Goal: Use online tool/utility: Utilize a website feature to perform a specific function

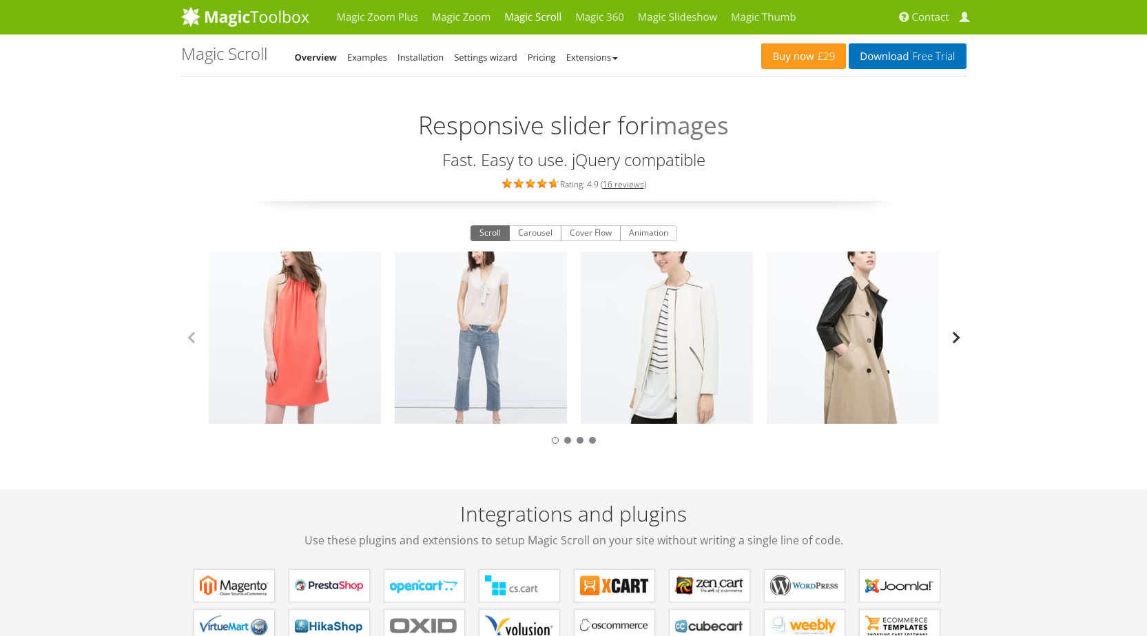
click at [955, 333] on button "button" at bounding box center [956, 337] width 21 height 21
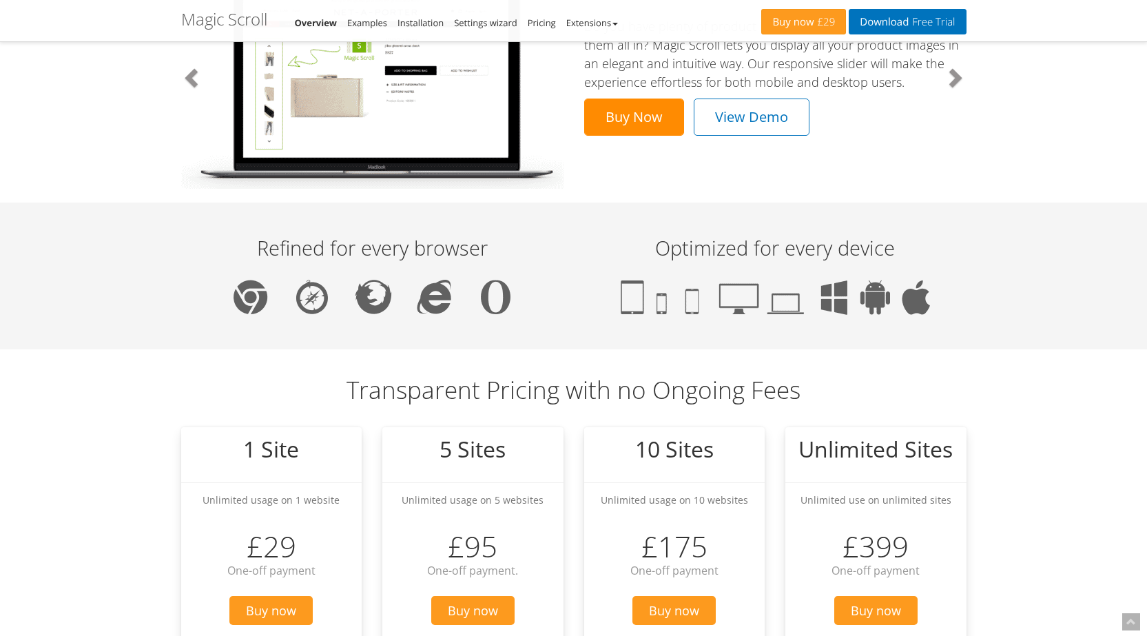
scroll to position [689, 0]
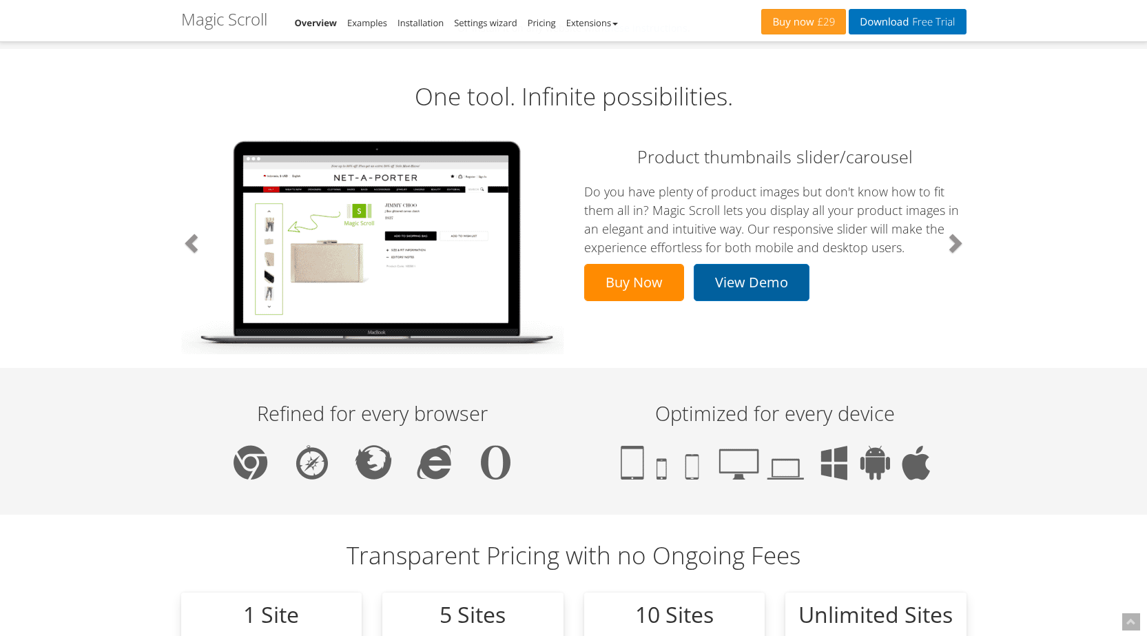
click at [801, 282] on link "View Demo" at bounding box center [752, 282] width 116 height 37
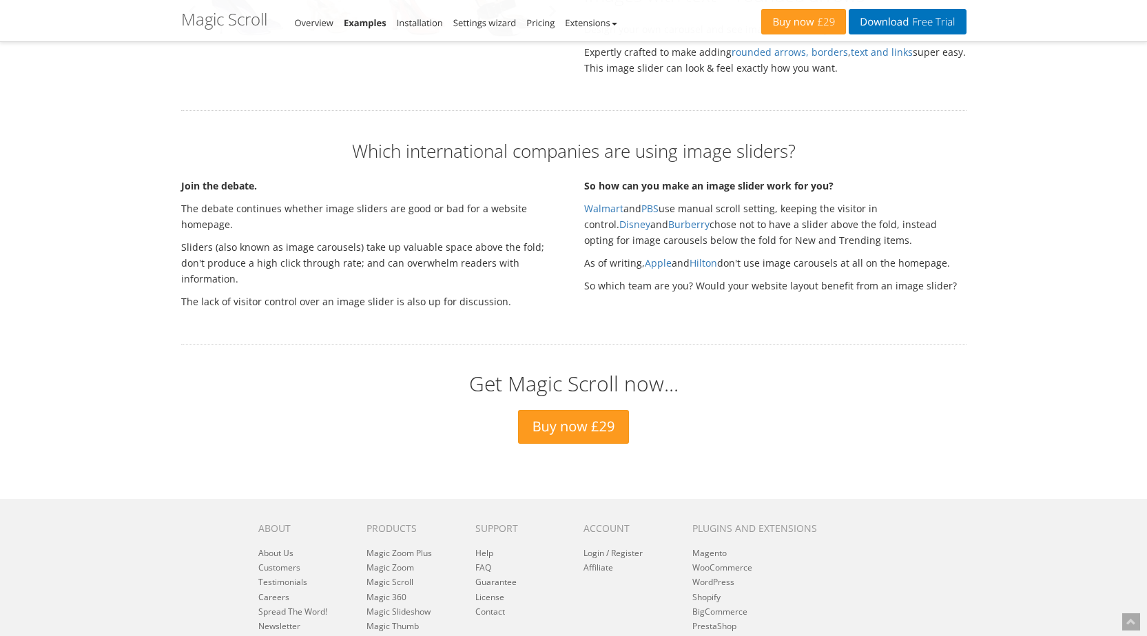
scroll to position [2481, 0]
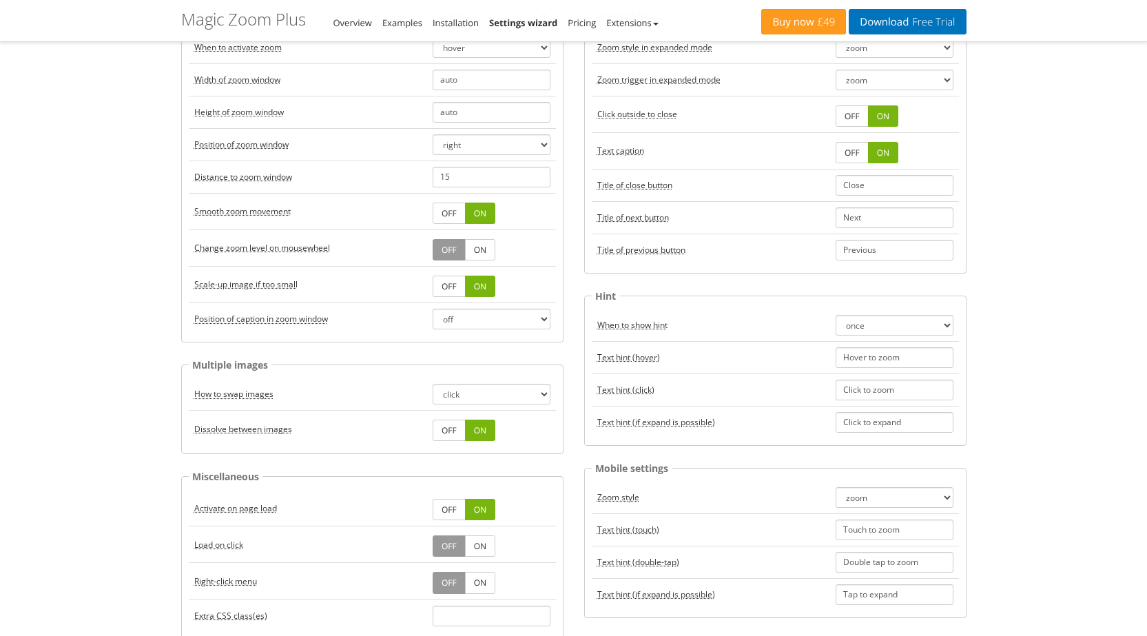
scroll to position [207, 0]
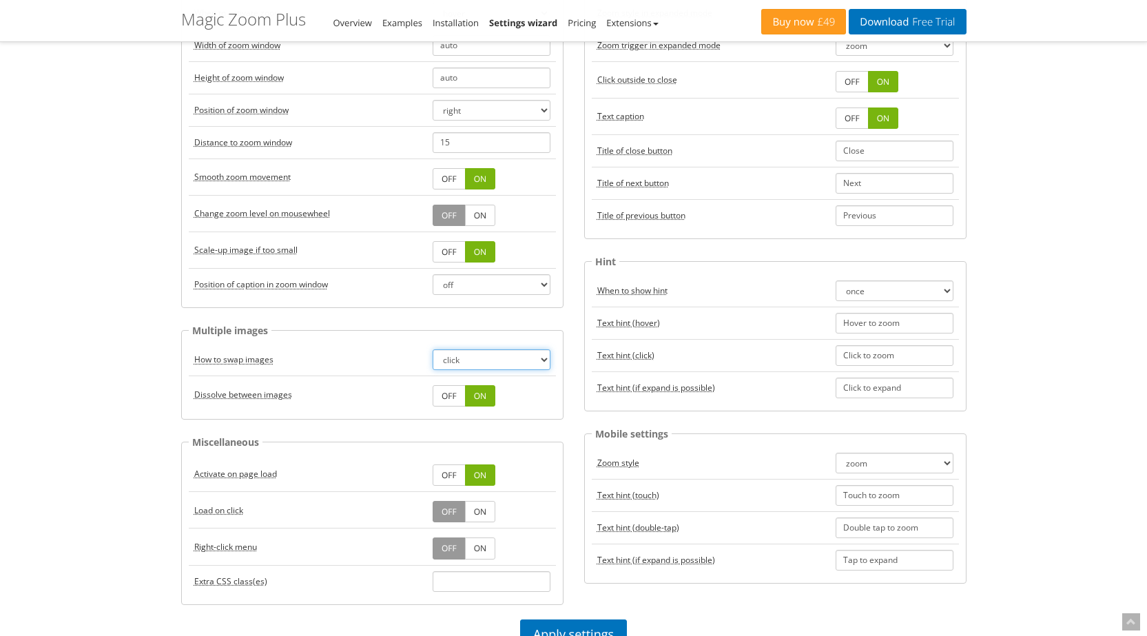
click at [455, 359] on select "click hover" at bounding box center [491, 359] width 118 height 21
click at [1014, 348] on div "Magic Zoom Plus Magic Zoom Magic Scroll Magic 360 Magic Slideshow Magic Thumb C…" at bounding box center [573, 634] width 1147 height 1682
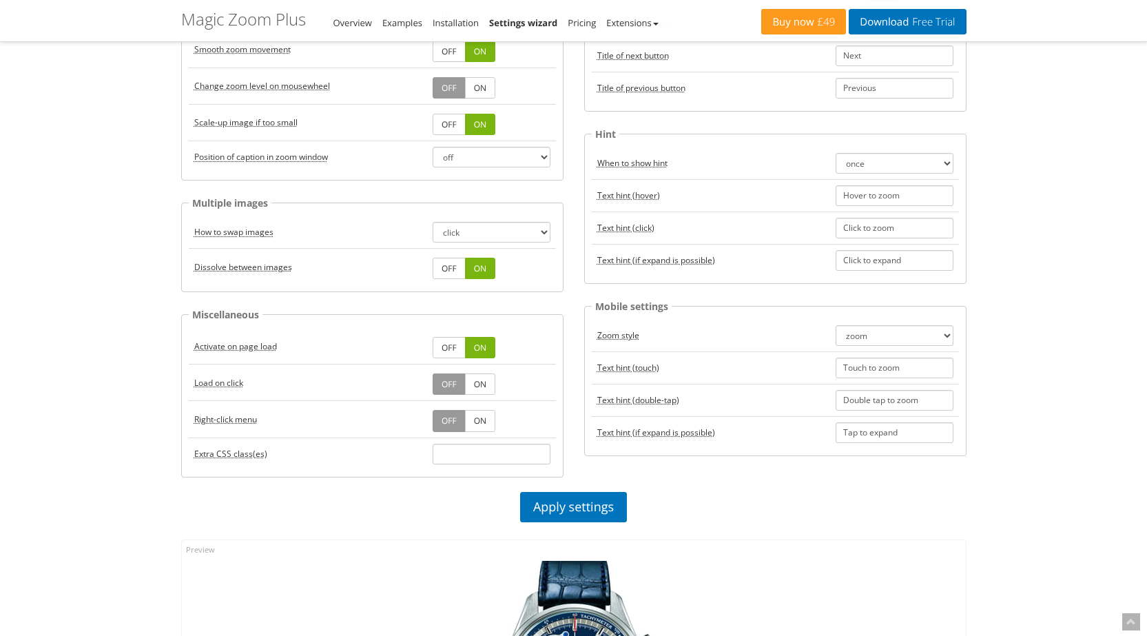
scroll to position [344, 0]
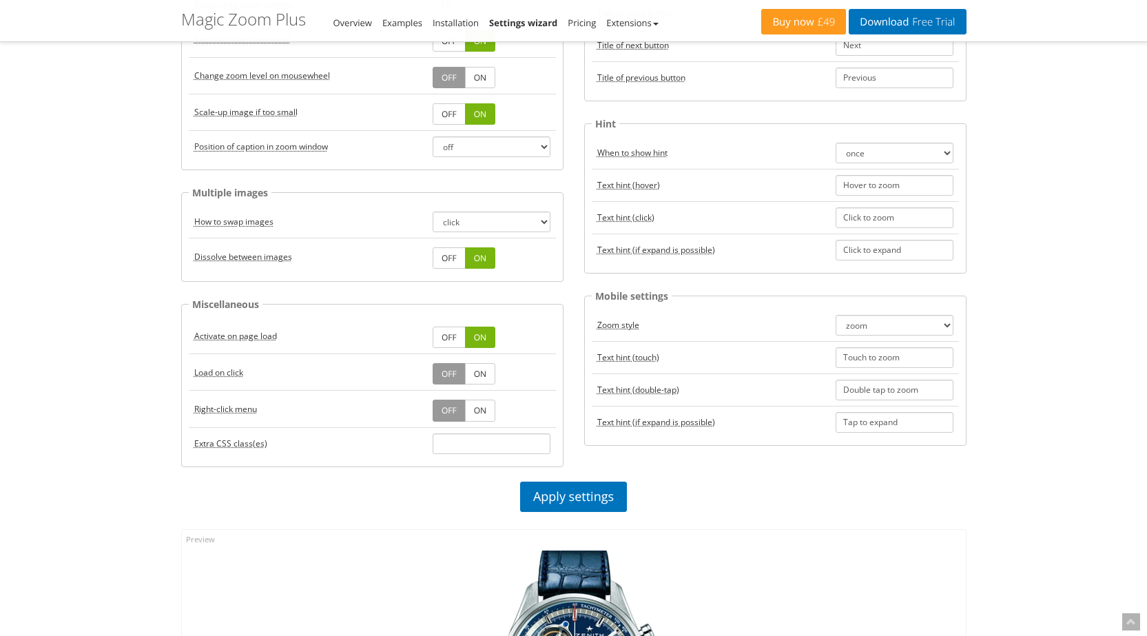
click at [449, 267] on link "OFF" at bounding box center [448, 257] width 33 height 21
click at [457, 337] on link "OFF" at bounding box center [448, 336] width 33 height 21
click at [485, 376] on link "ON" at bounding box center [480, 373] width 30 height 21
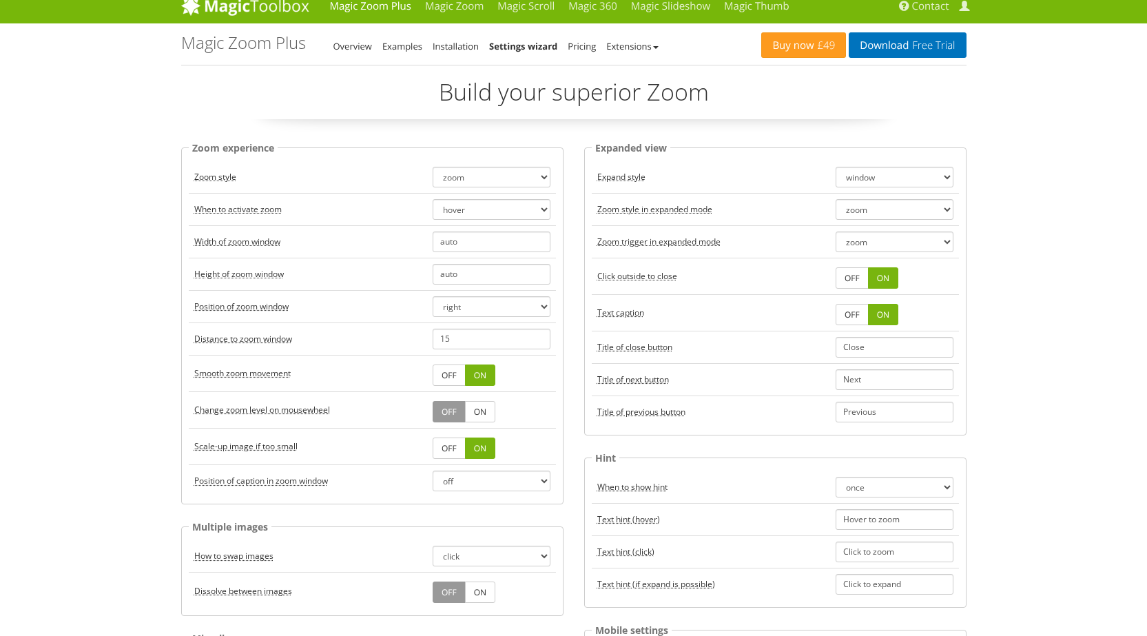
scroll to position [0, 0]
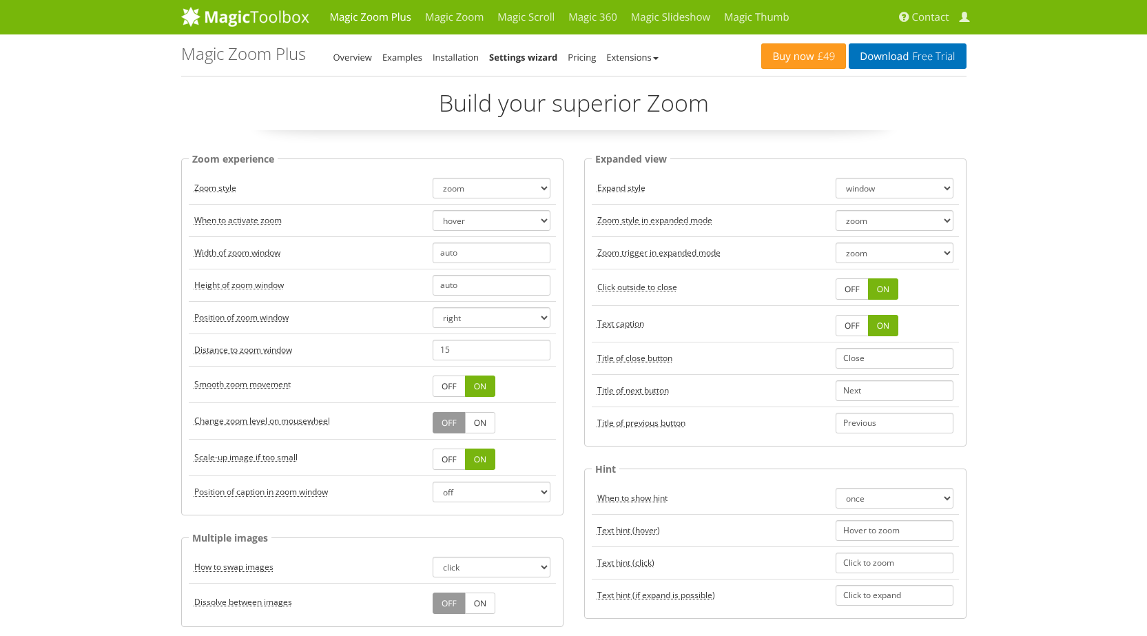
click at [848, 324] on link "OFF" at bounding box center [851, 325] width 33 height 21
click at [895, 191] on select "window fullscreen off" at bounding box center [894, 188] width 118 height 21
click at [923, 222] on select "zoom magnifier off" at bounding box center [894, 220] width 118 height 21
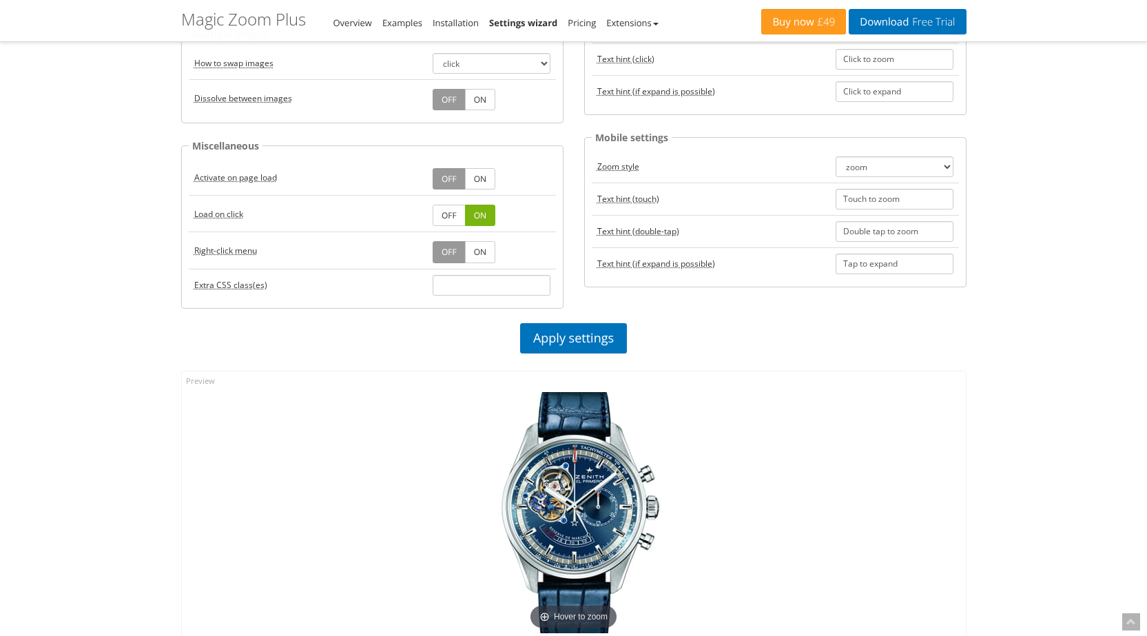
scroll to position [620, 0]
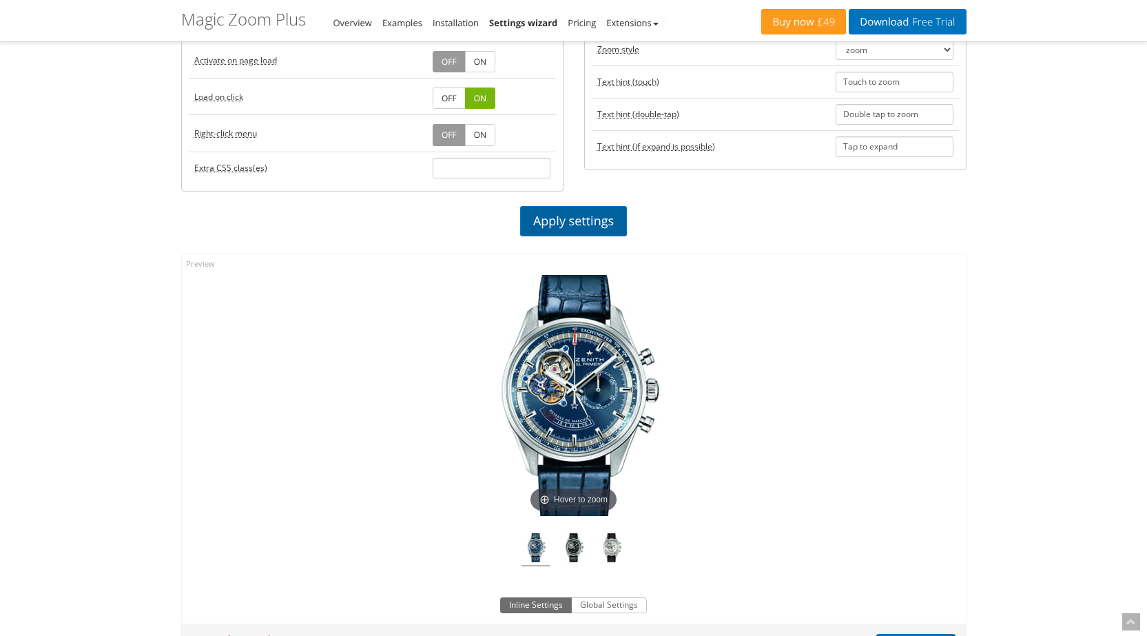
click at [601, 227] on link "Apply settings" at bounding box center [573, 221] width 107 height 30
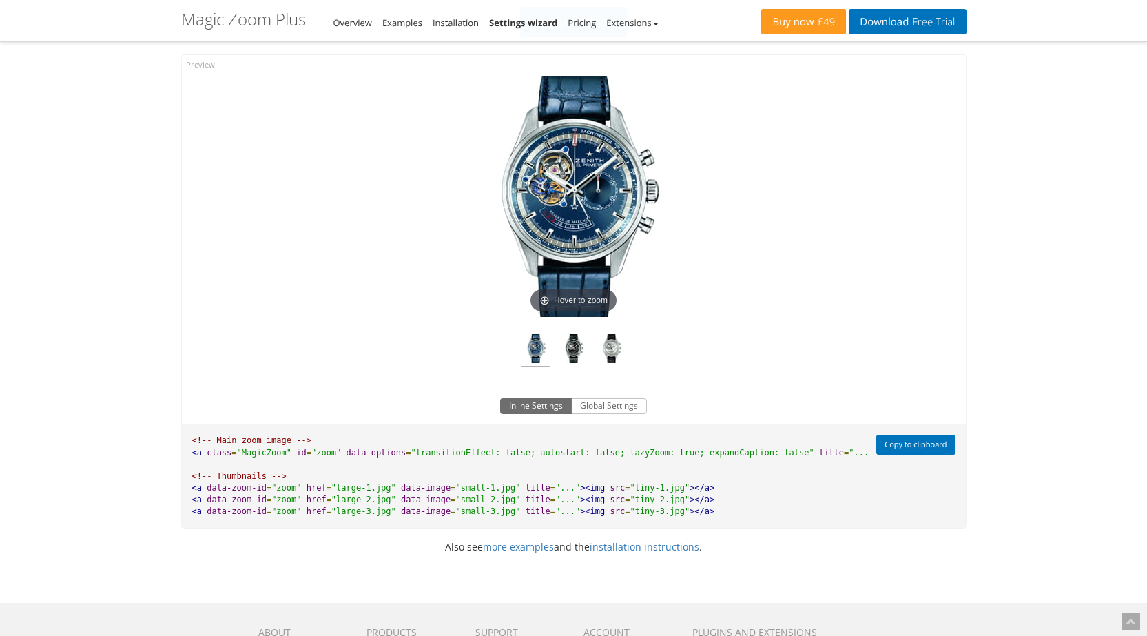
scroll to position [826, 0]
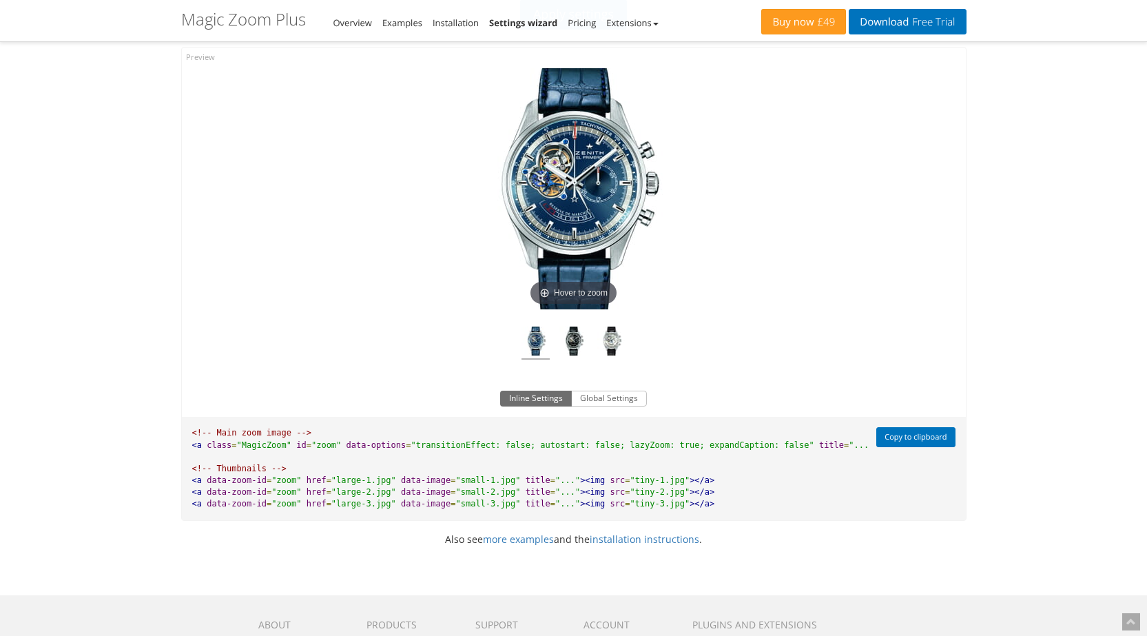
click at [559, 220] on img at bounding box center [573, 188] width 241 height 241
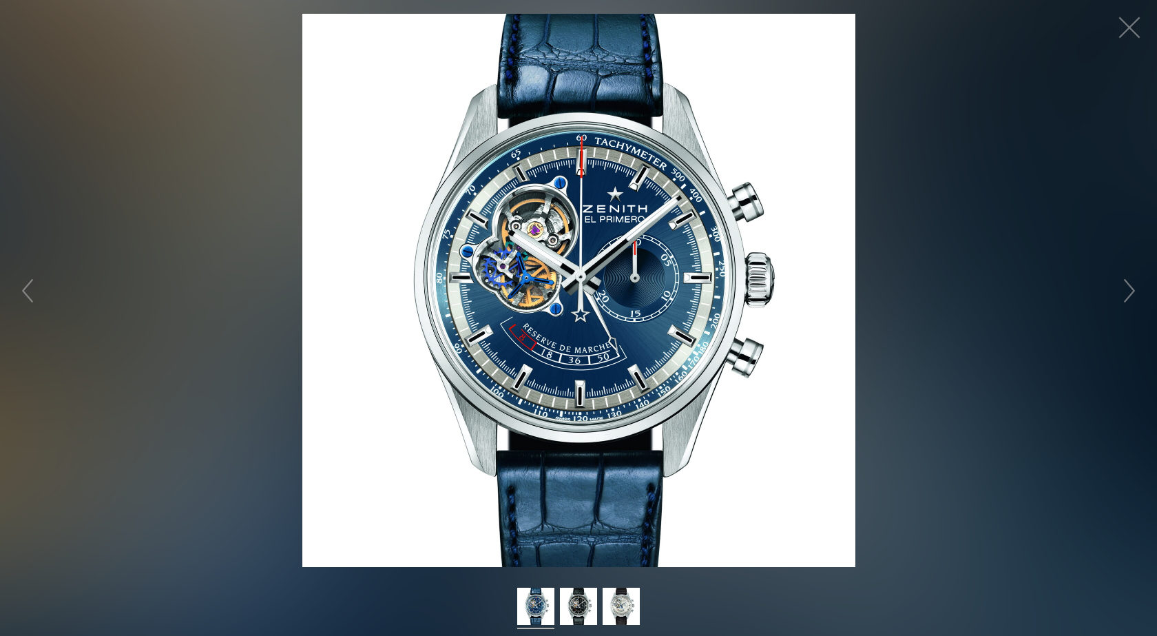
click at [945, 268] on figure "Hover to zoom" at bounding box center [578, 290] width 1157 height 553
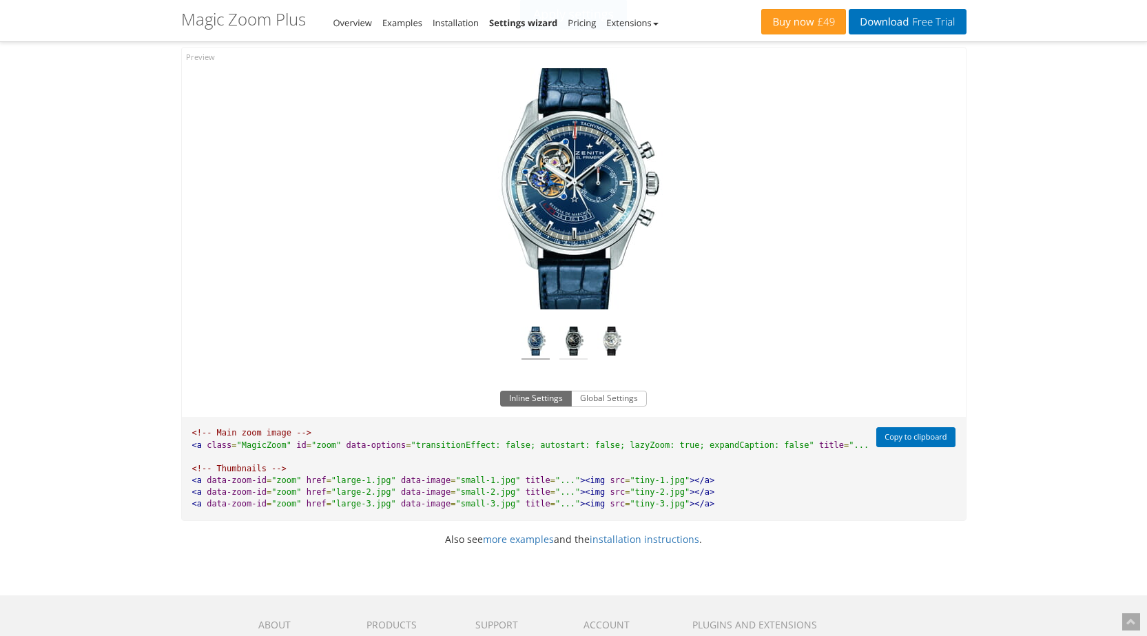
click at [573, 342] on img at bounding box center [573, 342] width 28 height 33
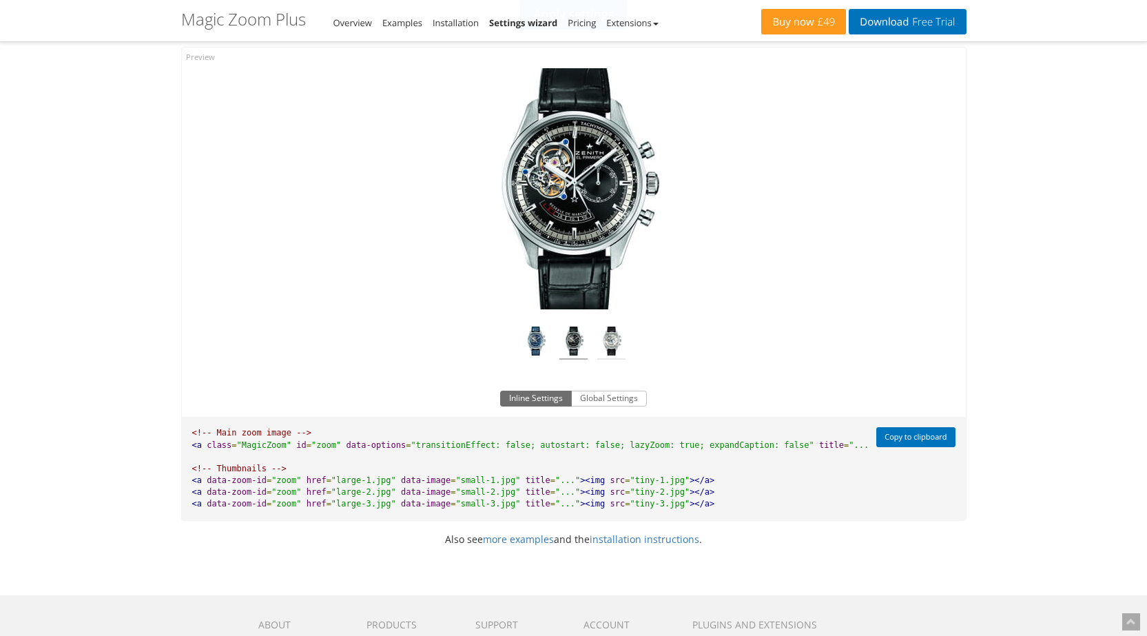
click at [605, 337] on img at bounding box center [611, 342] width 28 height 33
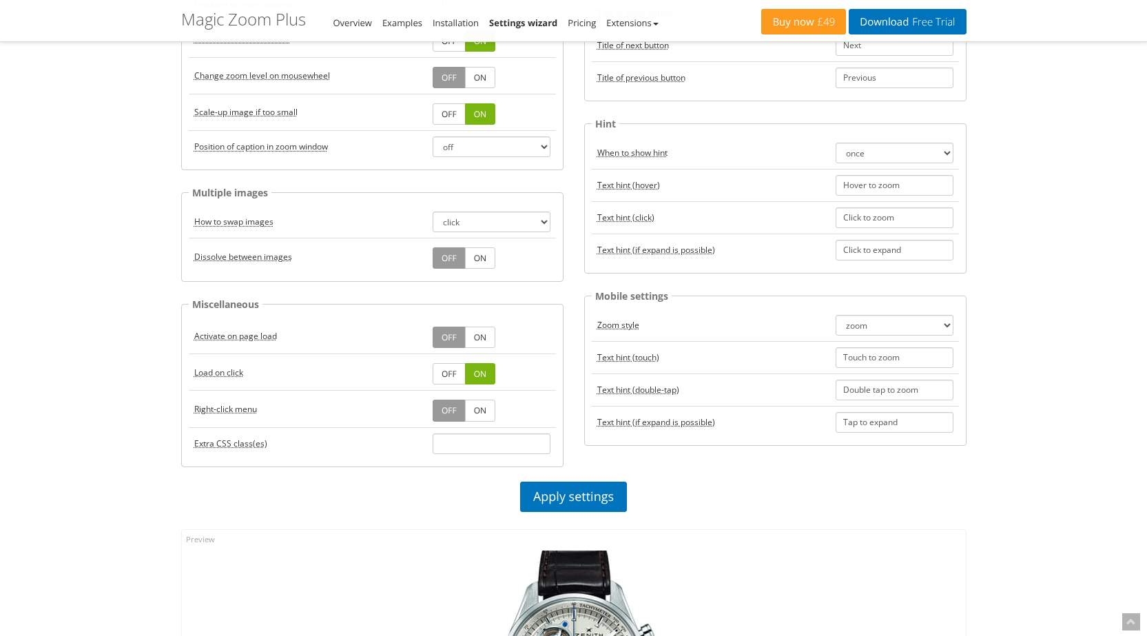
scroll to position [275, 0]
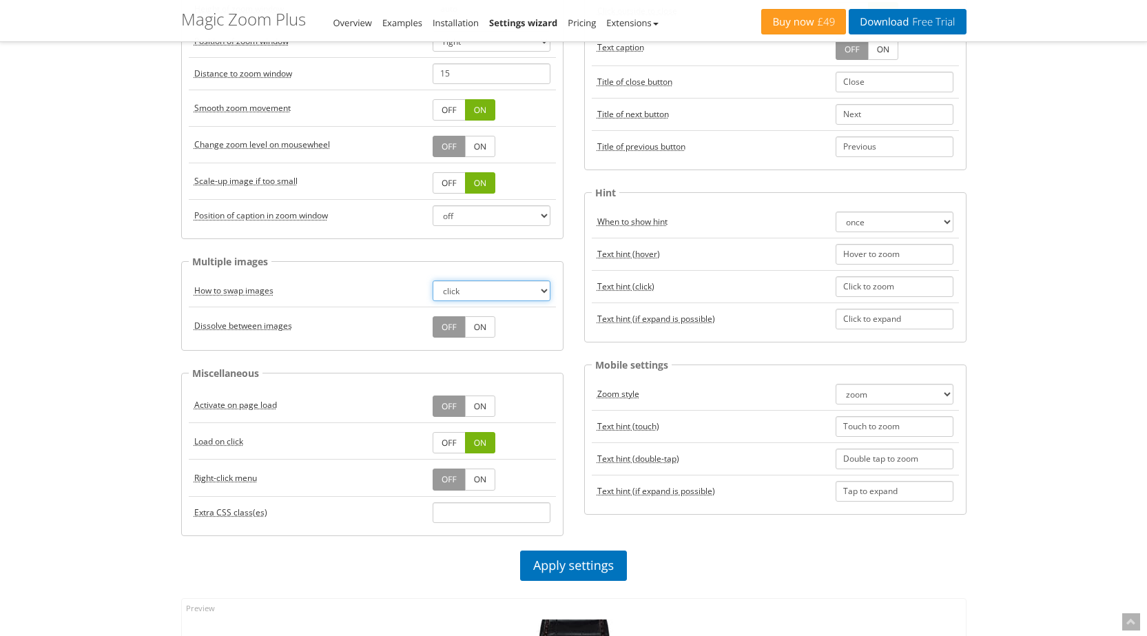
click at [465, 288] on select "click hover" at bounding box center [491, 290] width 118 height 21
click at [472, 295] on select "click hover" at bounding box center [491, 290] width 118 height 21
select select "hover"
click at [432, 280] on select "click hover" at bounding box center [491, 290] width 118 height 21
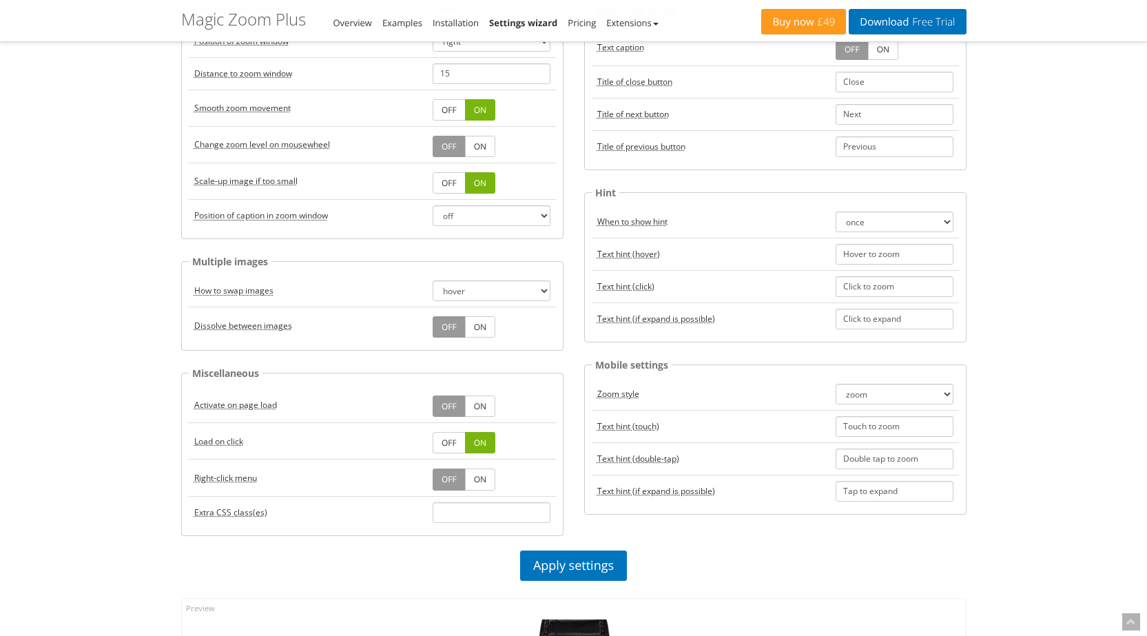
click at [470, 326] on link "ON" at bounding box center [480, 326] width 30 height 21
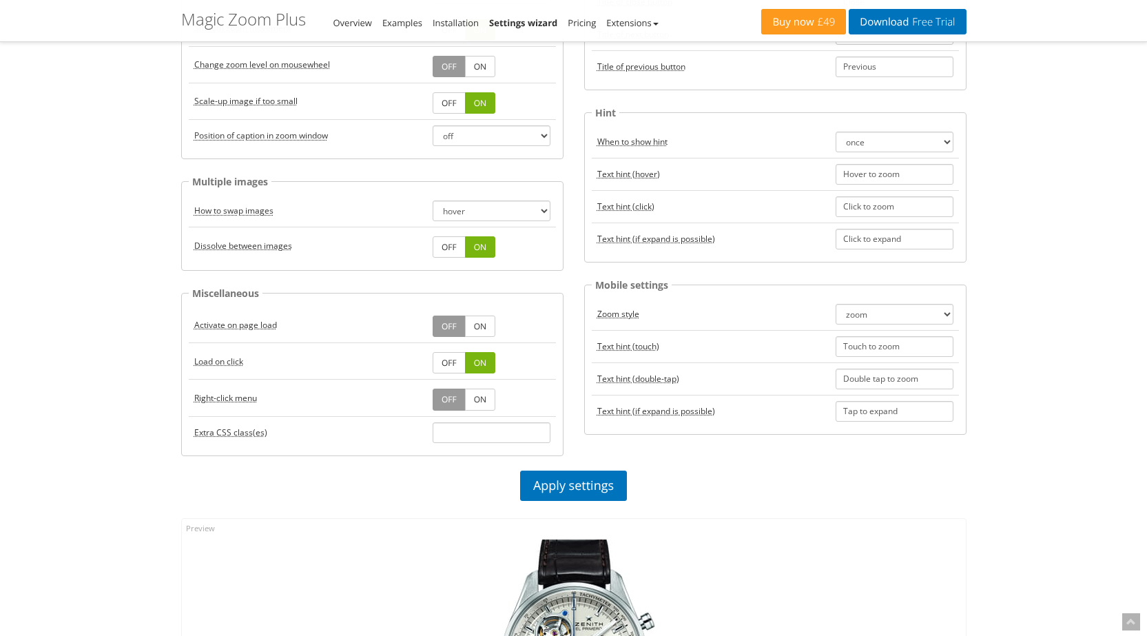
scroll to position [689, 0]
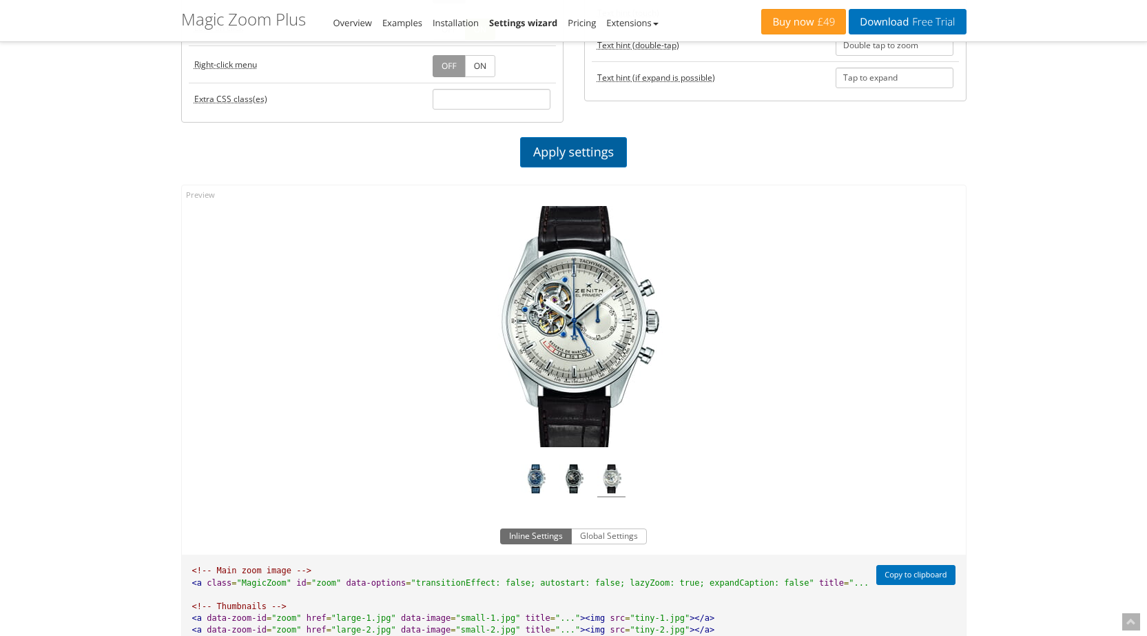
click at [553, 158] on link "Apply settings" at bounding box center [573, 152] width 107 height 30
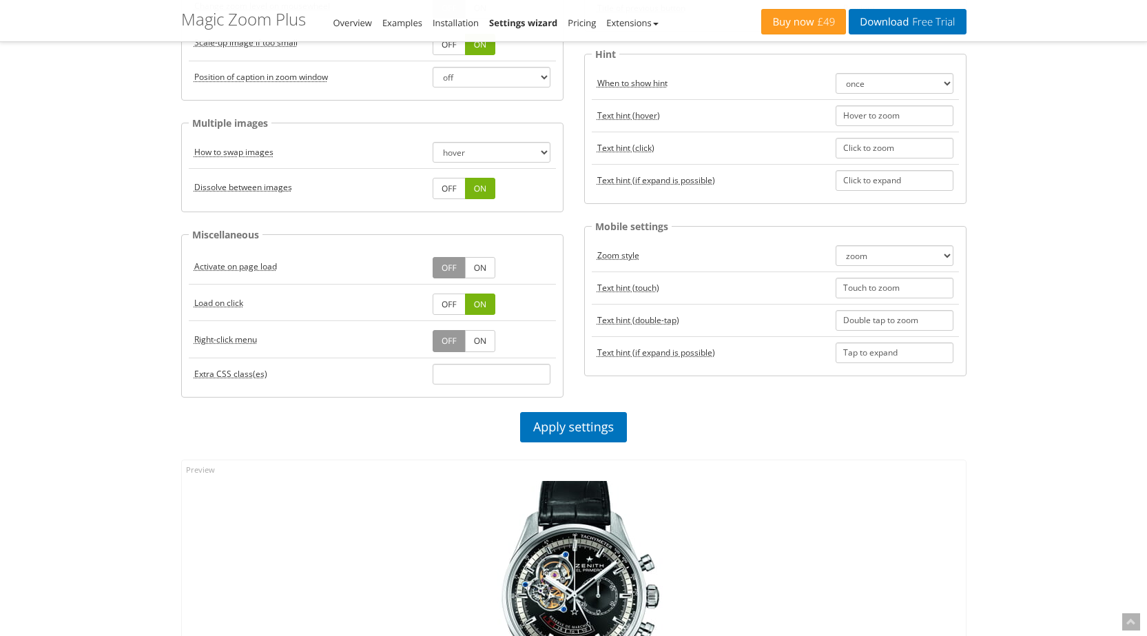
scroll to position [413, 0]
click at [441, 184] on link "OFF" at bounding box center [448, 188] width 33 height 21
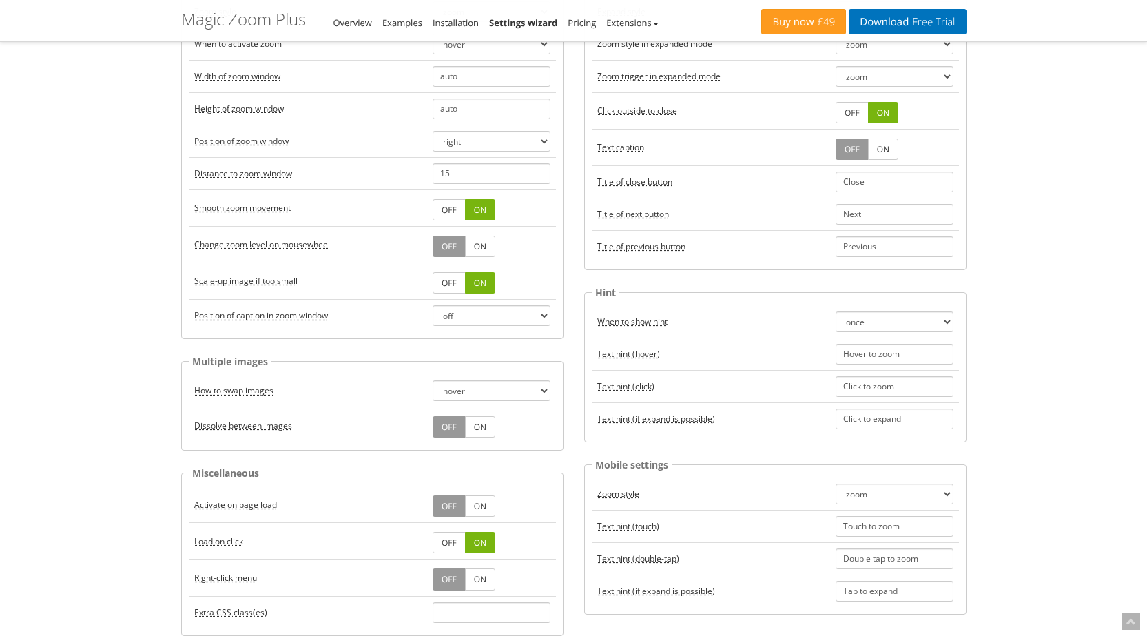
scroll to position [138, 0]
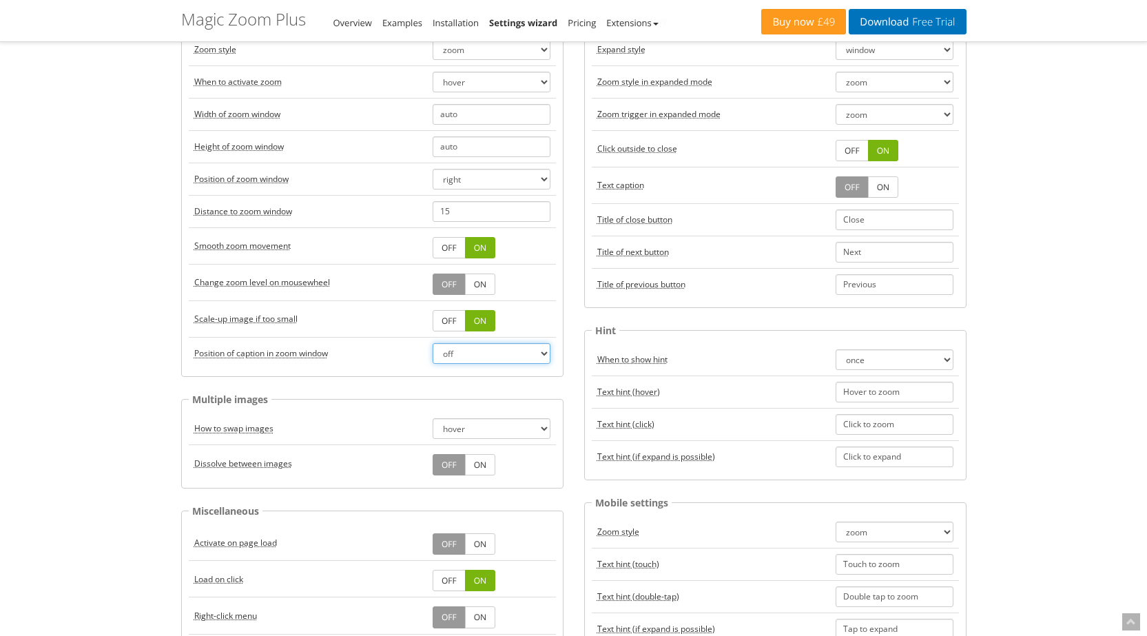
click at [493, 353] on select "off top bottom" at bounding box center [491, 353] width 118 height 21
click at [449, 317] on link "OFF" at bounding box center [448, 320] width 33 height 21
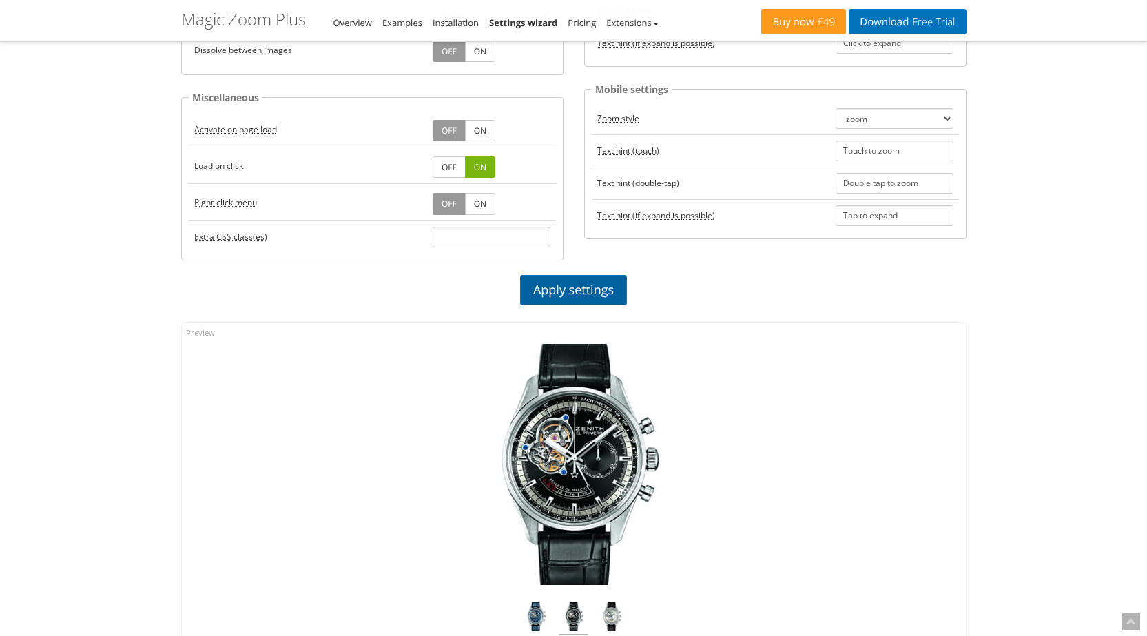
click at [560, 277] on link "Apply settings" at bounding box center [573, 290] width 107 height 30
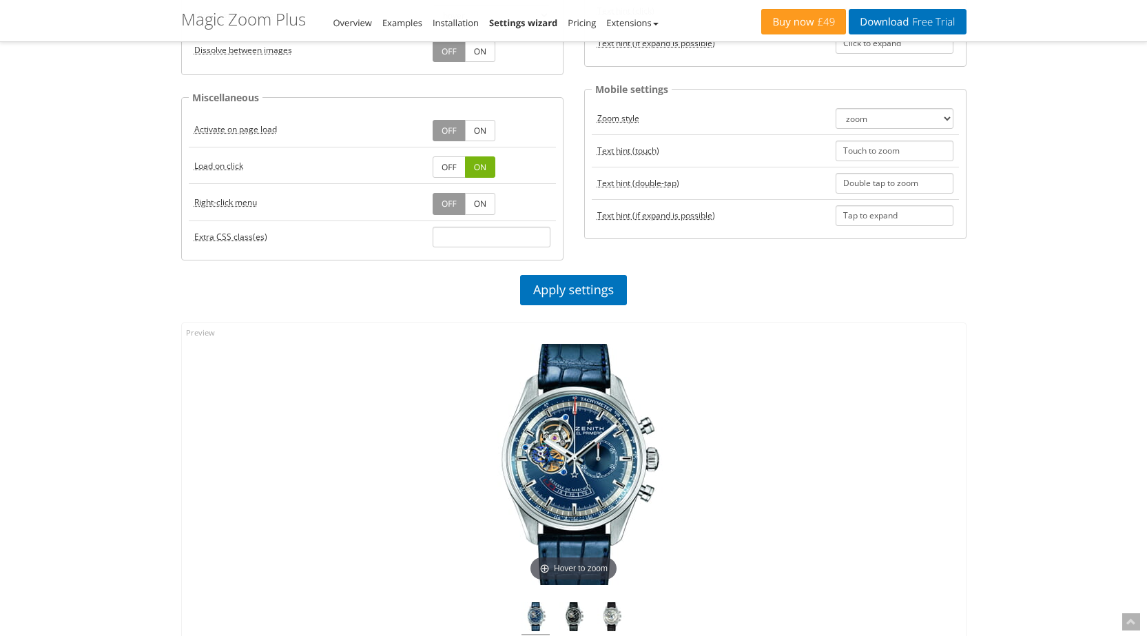
scroll to position [275, 0]
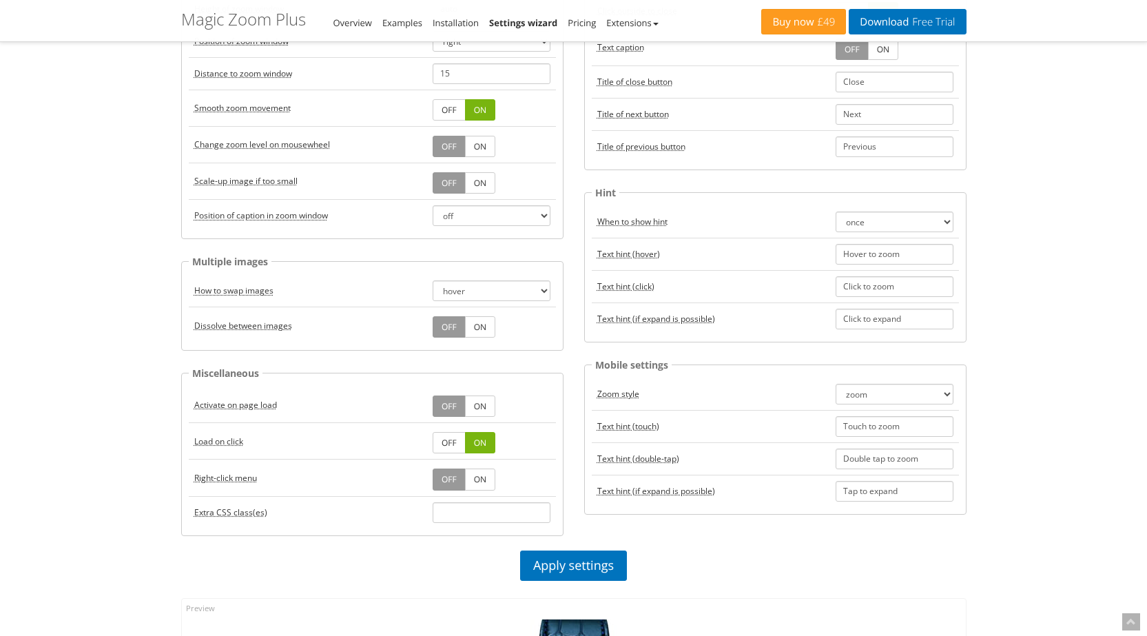
click at [486, 179] on link "ON" at bounding box center [480, 182] width 30 height 21
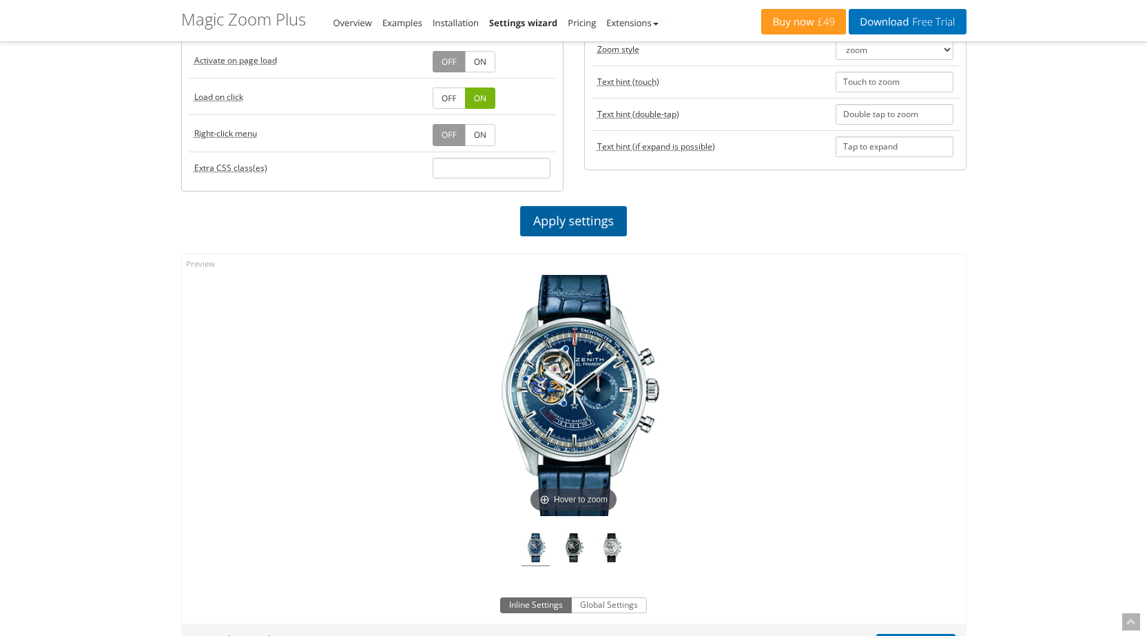
drag, startPoint x: 547, startPoint y: 221, endPoint x: 570, endPoint y: 232, distance: 25.9
click at [548, 222] on link "Apply settings" at bounding box center [573, 221] width 107 height 30
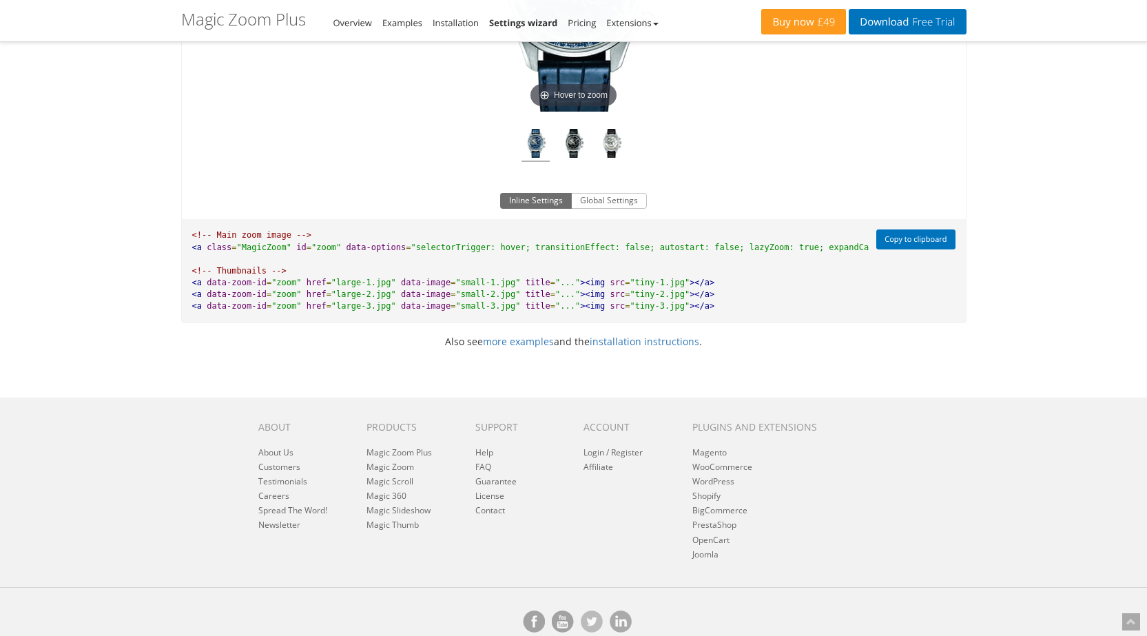
scroll to position [1033, 0]
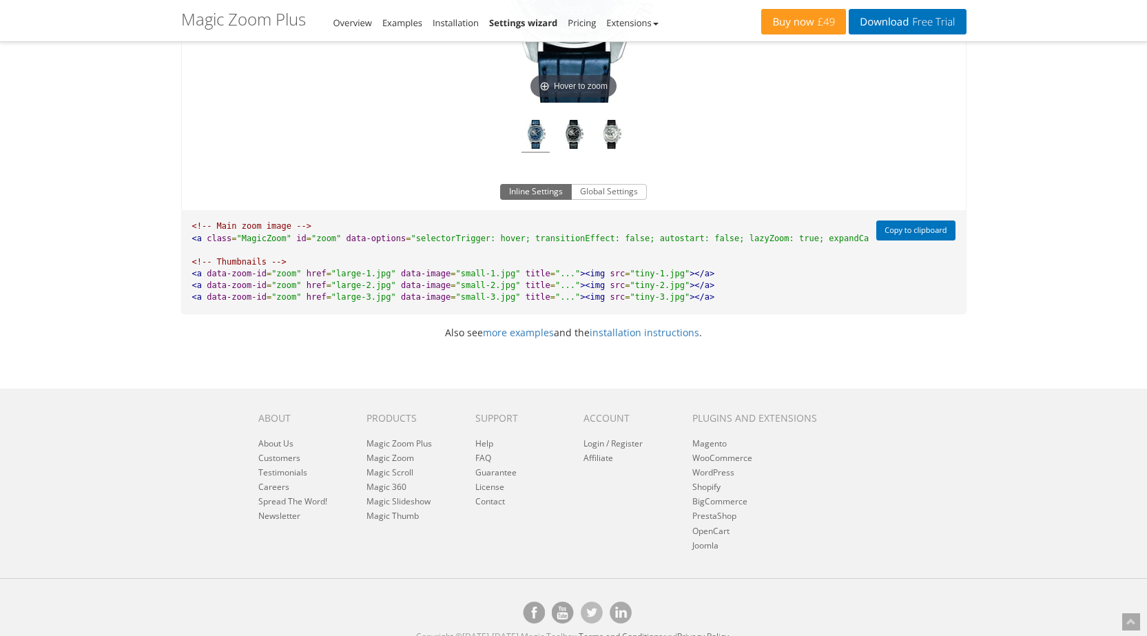
drag, startPoint x: 851, startPoint y: 237, endPoint x: 736, endPoint y: 246, distance: 114.7
click at [737, 246] on pre "<!-- Main zoom image --> <a class = "MagicZoom" id = "zoom" data-options = "sel…" at bounding box center [525, 261] width 687 height 103
click at [814, 245] on pre "<!-- Main zoom image --> <a class = "MagicZoom" id = "zoom" data-options = "sel…" at bounding box center [525, 261] width 687 height 103
click at [793, 240] on span ""selectorTrigger: hover; transitionEffect: false; autostart: false; lazyZoom: t…" at bounding box center [671, 238] width 523 height 10
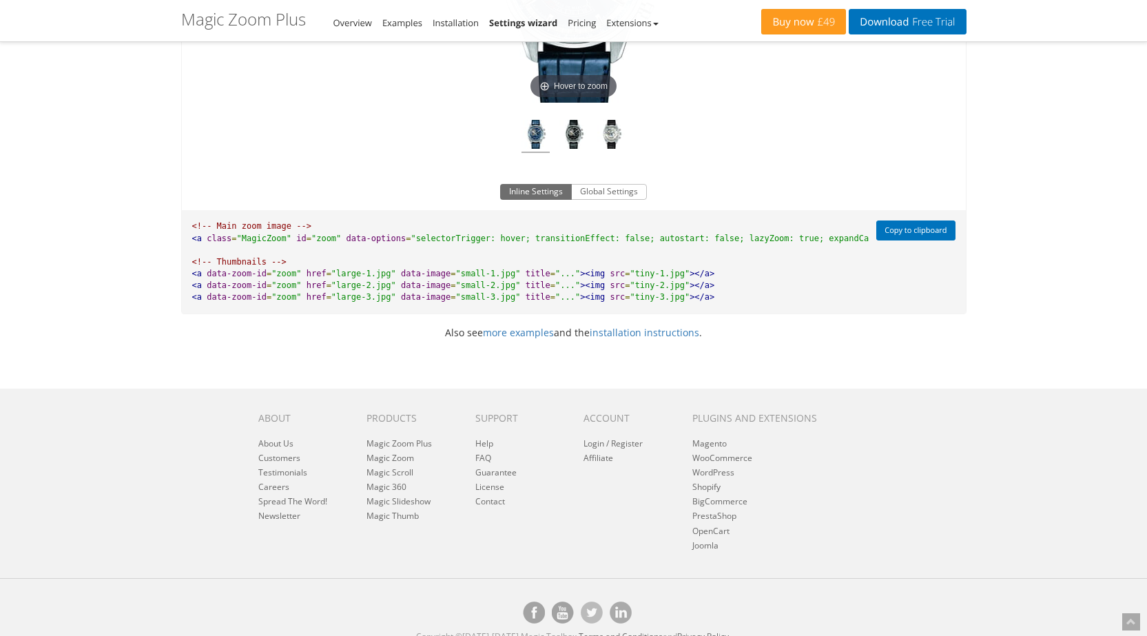
click at [833, 260] on pre "<!-- Main zoom image --> <a class = "MagicZoom" id = "zoom" data-options = "sel…" at bounding box center [525, 261] width 687 height 103
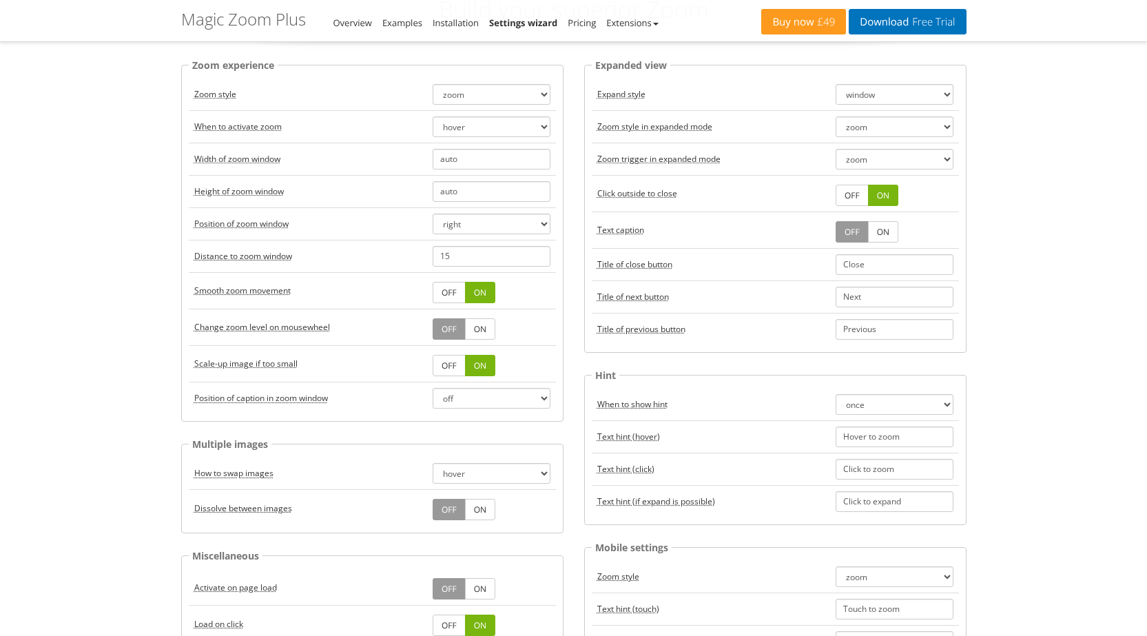
scroll to position [69, 0]
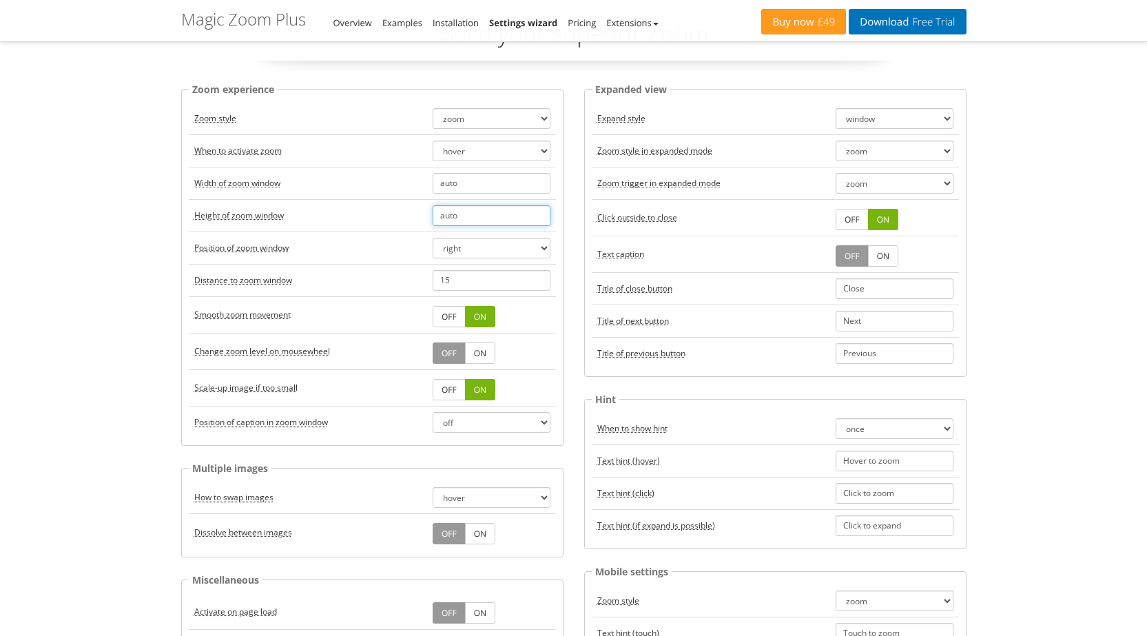
click at [503, 216] on input "auto" at bounding box center [491, 215] width 118 height 21
click at [386, 216] on td "Height of zoom window" at bounding box center [308, 215] width 238 height 32
click at [477, 147] on select "hover click" at bounding box center [491, 150] width 118 height 21
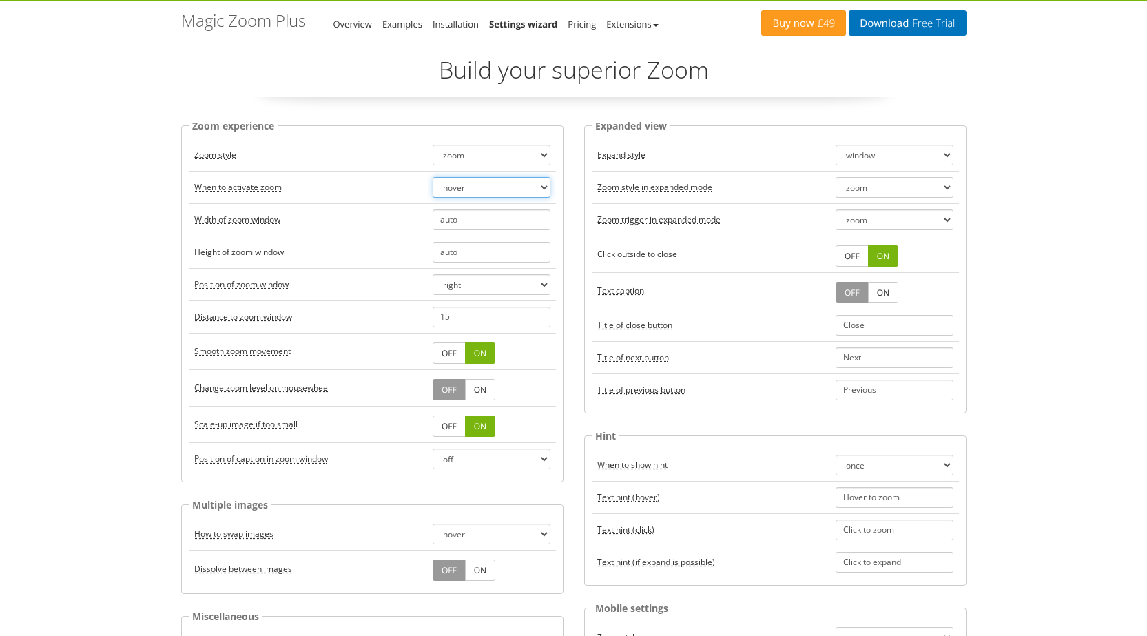
scroll to position [0, 0]
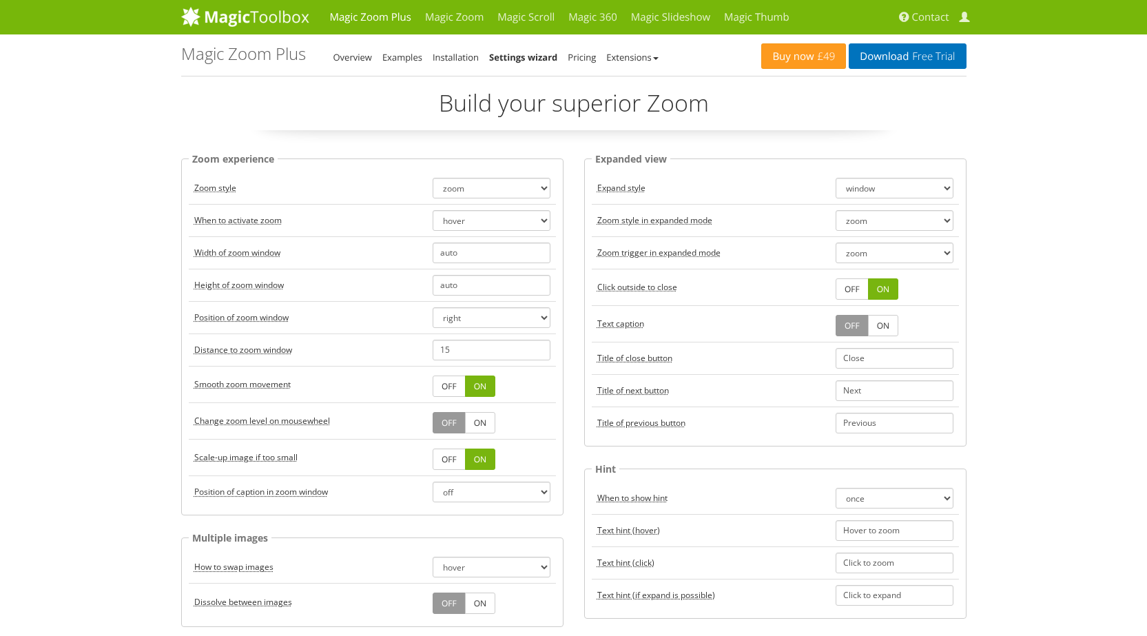
click at [467, 198] on td "zoom magnifier preview off" at bounding box center [491, 188] width 129 height 32
click at [468, 191] on select "zoom magnifier preview off" at bounding box center [491, 188] width 118 height 21
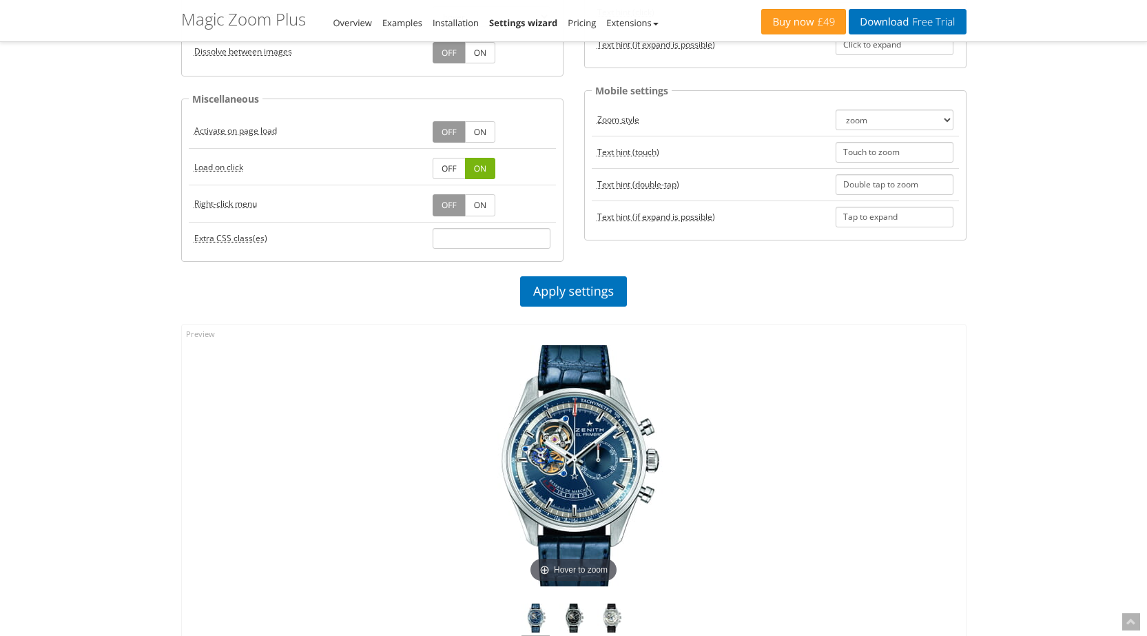
scroll to position [551, 0]
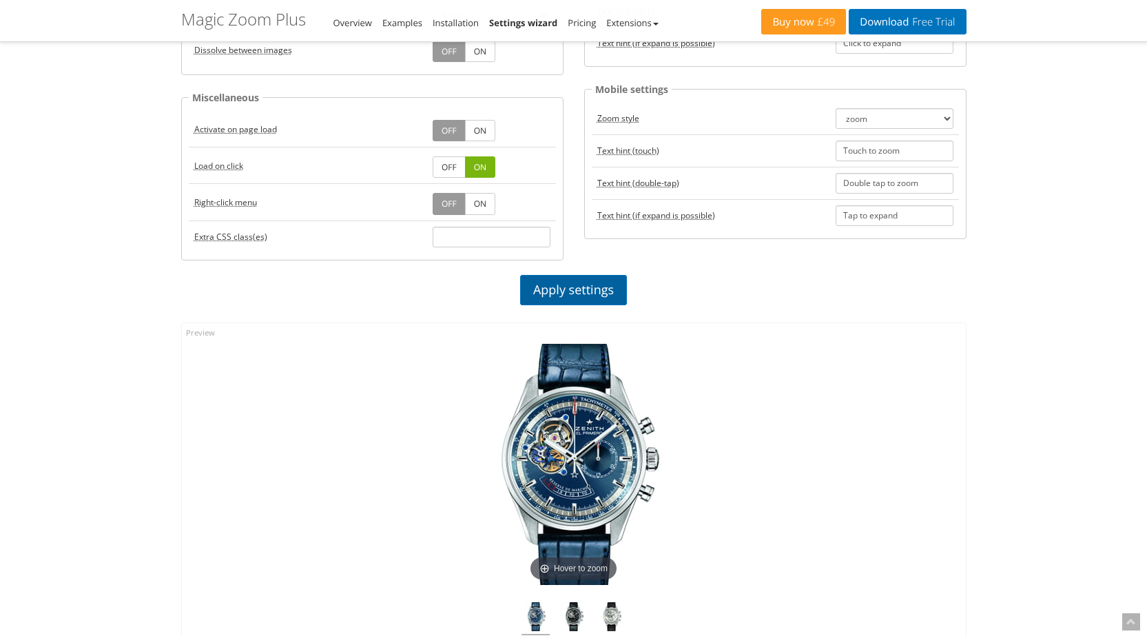
click at [617, 279] on link "Apply settings" at bounding box center [573, 290] width 107 height 30
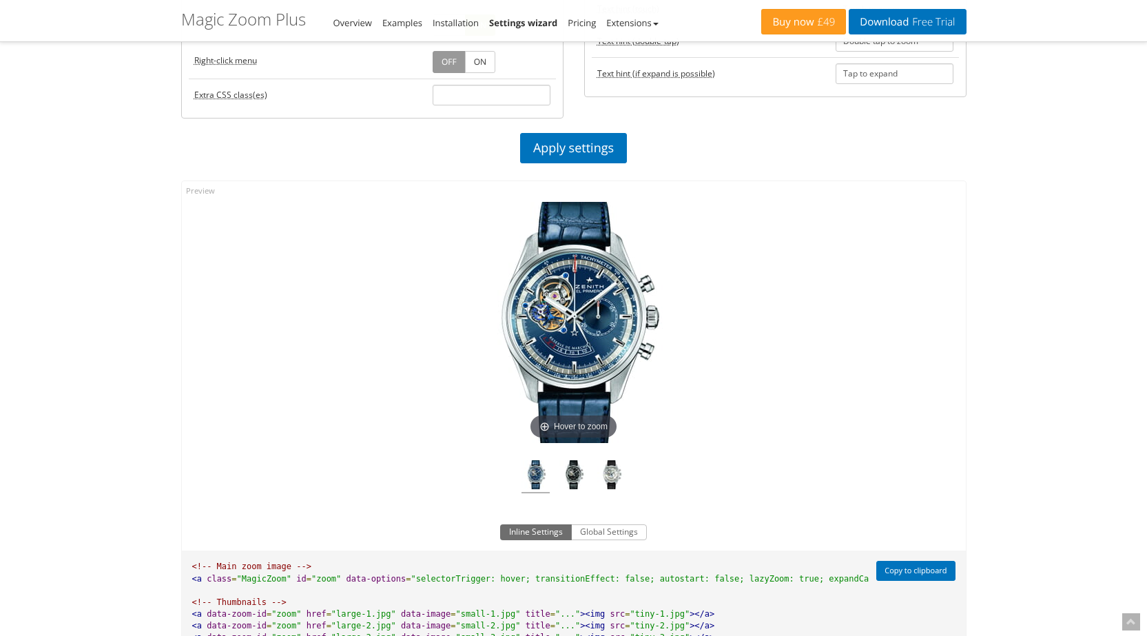
scroll to position [964, 0]
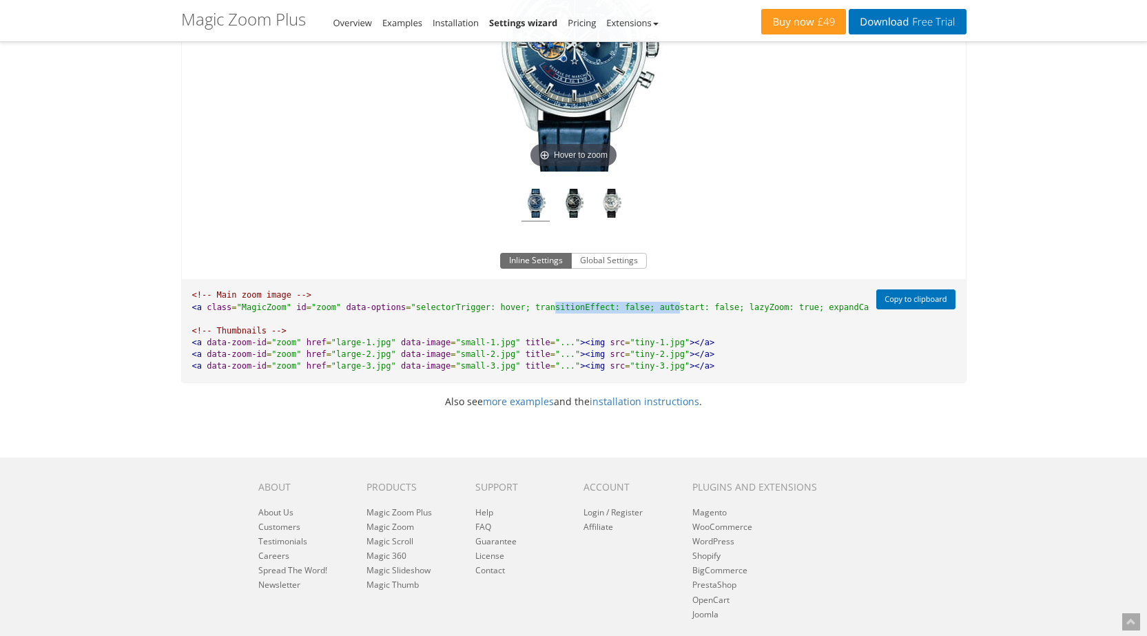
drag, startPoint x: 559, startPoint y: 306, endPoint x: 640, endPoint y: 309, distance: 80.7
click at [639, 309] on span ""selectorTrigger: hover; transitionEffect: false; autostart: false; lazyZoom: t…" at bounding box center [671, 307] width 523 height 10
click at [676, 320] on pre "<!-- Main zoom image --> <a class = "MagicZoom" id = "zoom" data-options = "sel…" at bounding box center [525, 330] width 687 height 103
drag, startPoint x: 620, startPoint y: 309, endPoint x: 702, endPoint y: 313, distance: 82.8
click at [699, 312] on pre "<!-- Main zoom image --> <a class = "MagicZoom" id = "zoom" data-options = "sel…" at bounding box center [525, 330] width 687 height 103
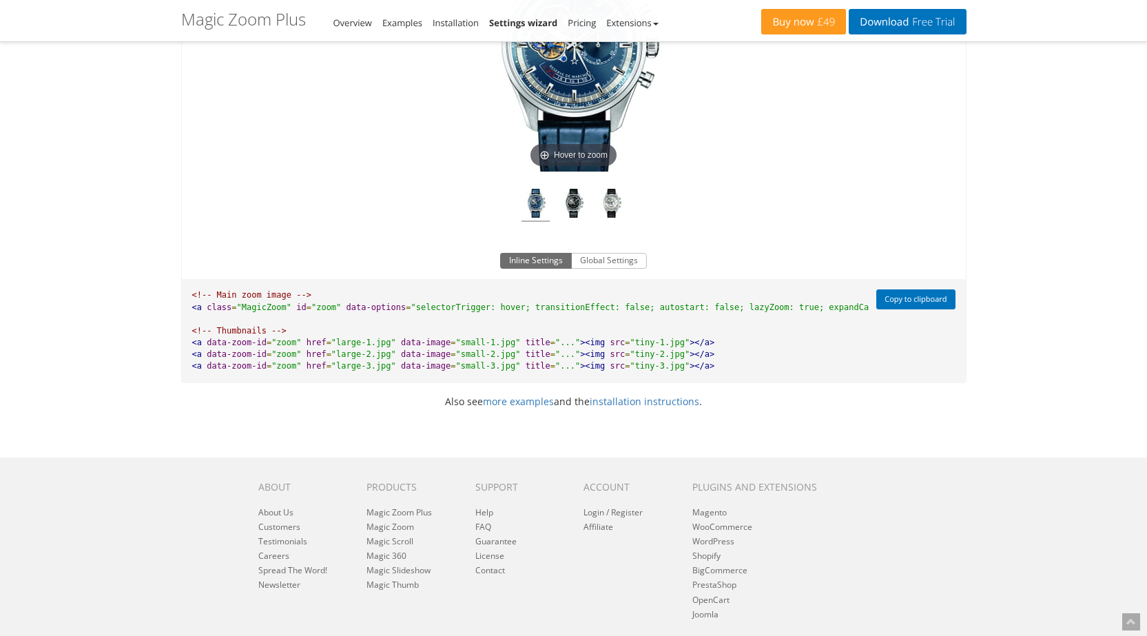
click at [718, 317] on pre "<!-- Main zoom image --> <a class = "MagicZoom" id = "zoom" data-options = "sel…" at bounding box center [525, 330] width 687 height 103
drag, startPoint x: 617, startPoint y: 307, endPoint x: 696, endPoint y: 309, distance: 78.5
click at [696, 309] on span ""selectorTrigger: hover; transitionEffect: false; autostart: false; lazyZoom: t…" at bounding box center [671, 307] width 523 height 10
copy span "autostart: false;"
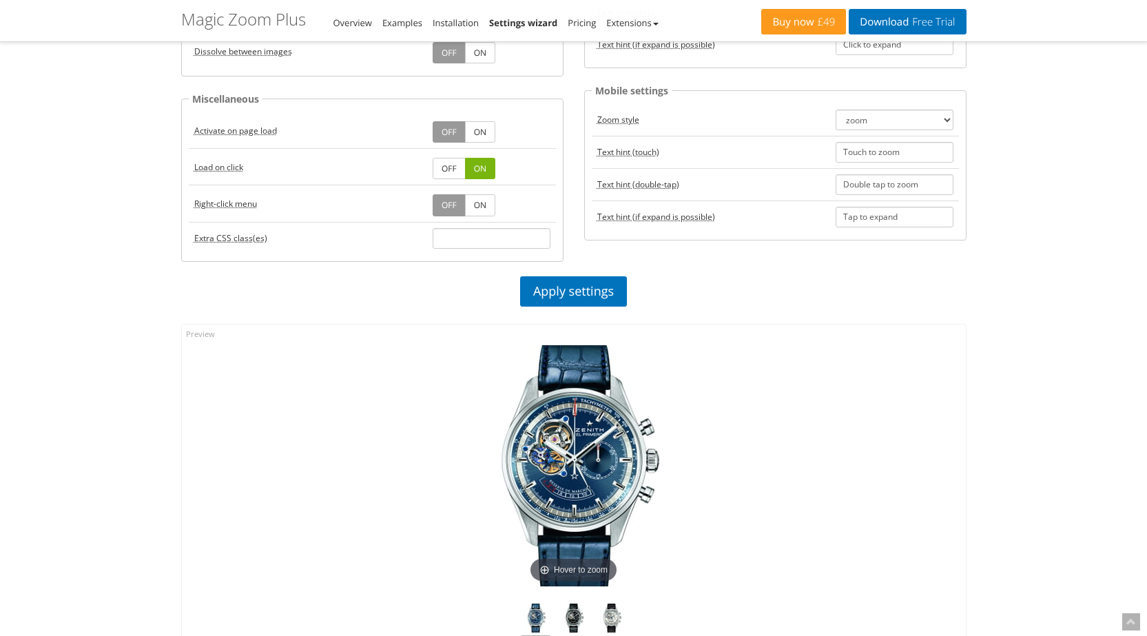
scroll to position [482, 0]
